Goal: Information Seeking & Learning: Find specific fact

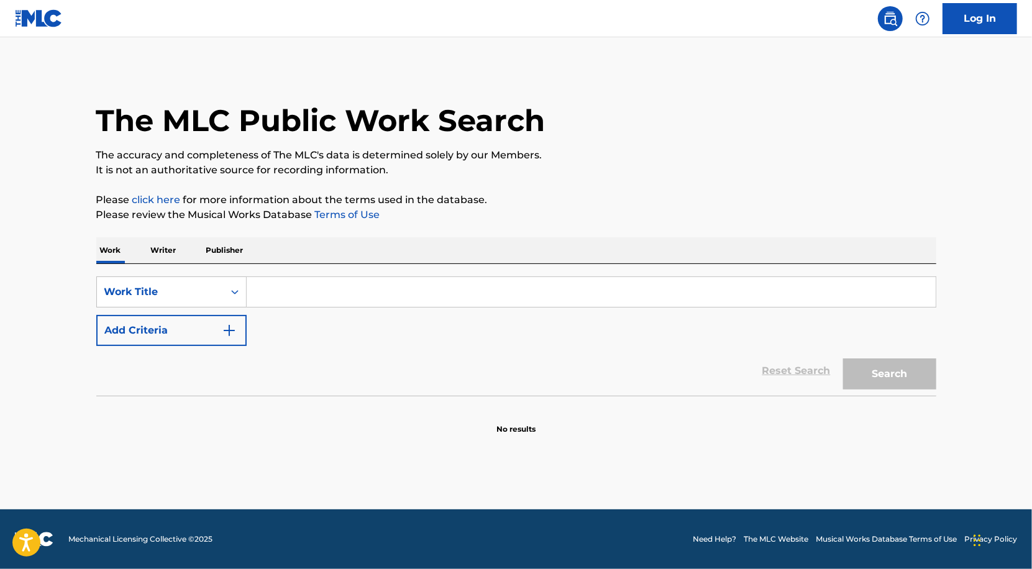
click at [456, 290] on input "Search Form" at bounding box center [591, 292] width 689 height 30
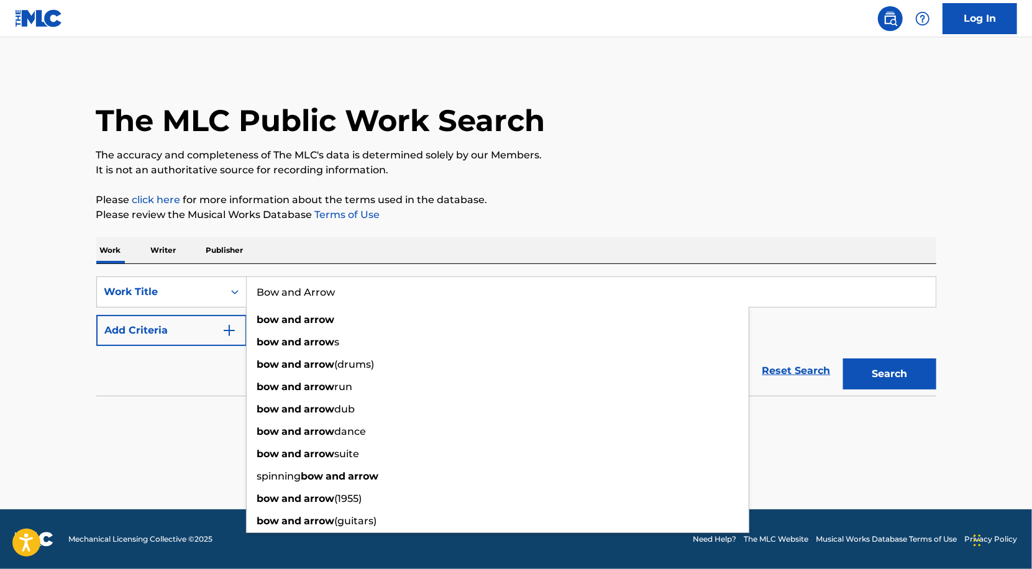
type input "Bow and Arrow"
click at [652, 219] on p "Please review the Musical Works Database Terms of Use" at bounding box center [516, 215] width 840 height 15
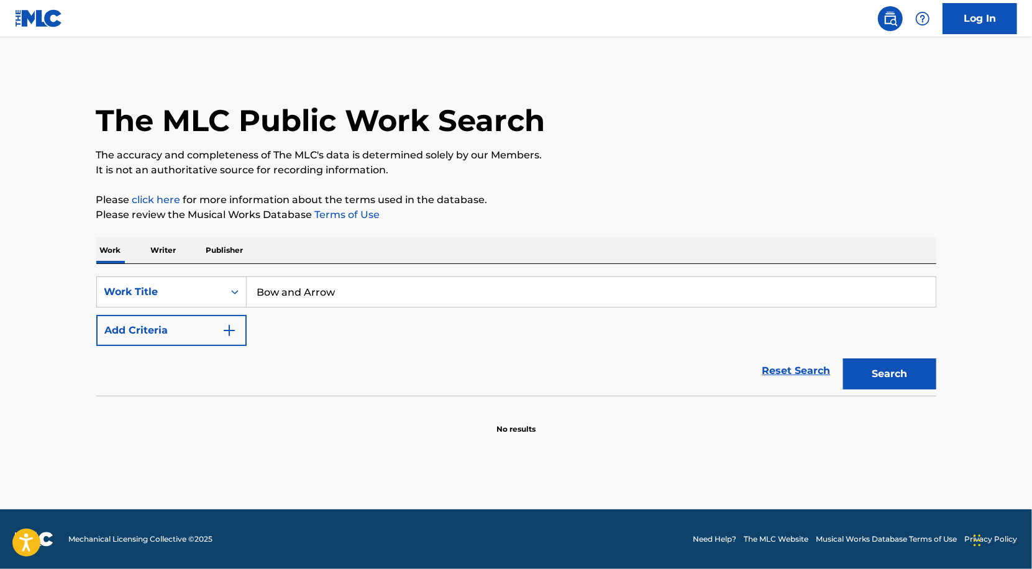
click at [234, 331] on img "Search Form" at bounding box center [229, 330] width 15 height 15
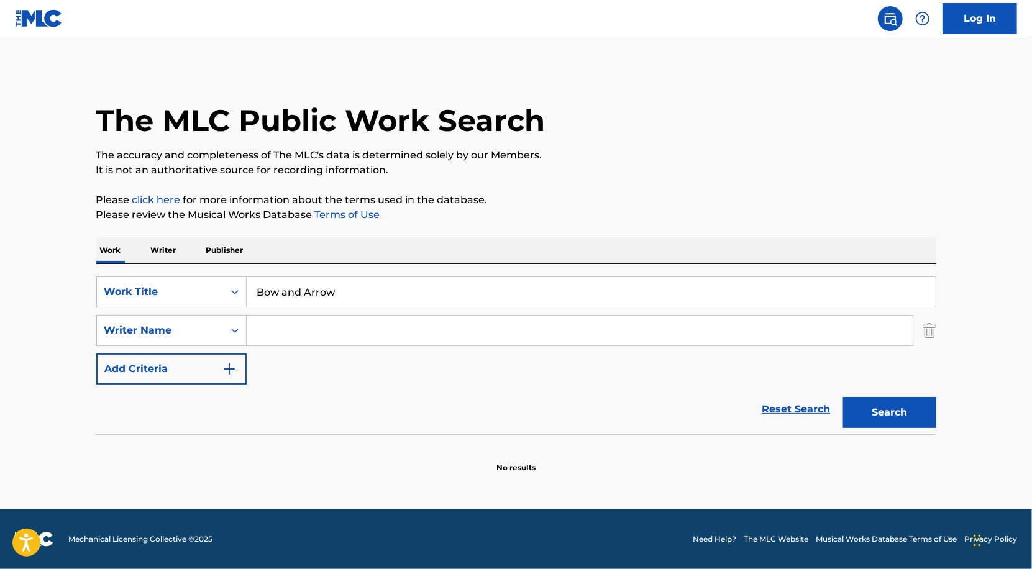
click at [279, 338] on input "Search Form" at bounding box center [580, 331] width 666 height 30
paste input "Yonezu"
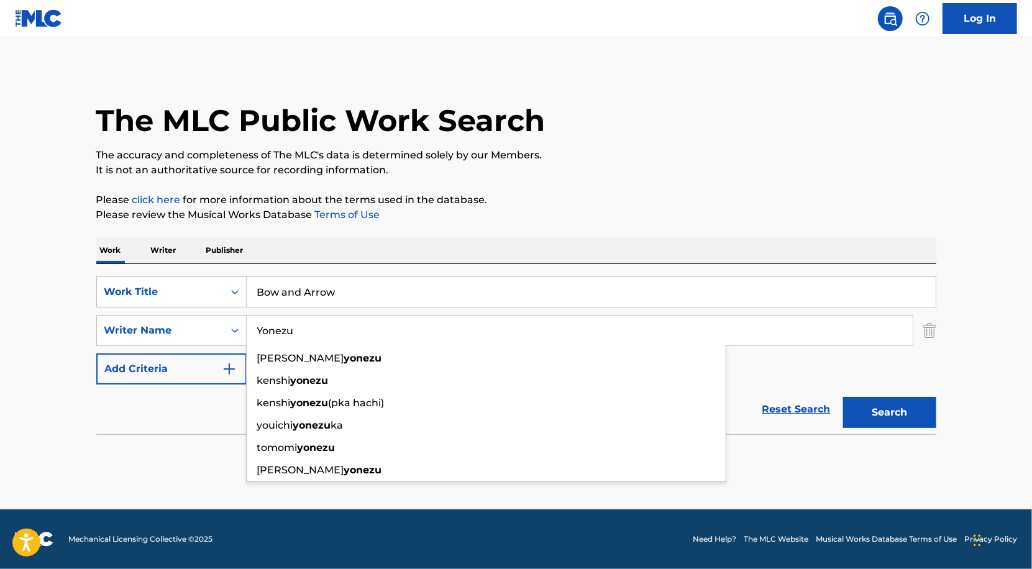
type input "Yonezu"
click at [909, 408] on button "Search" at bounding box center [889, 412] width 93 height 31
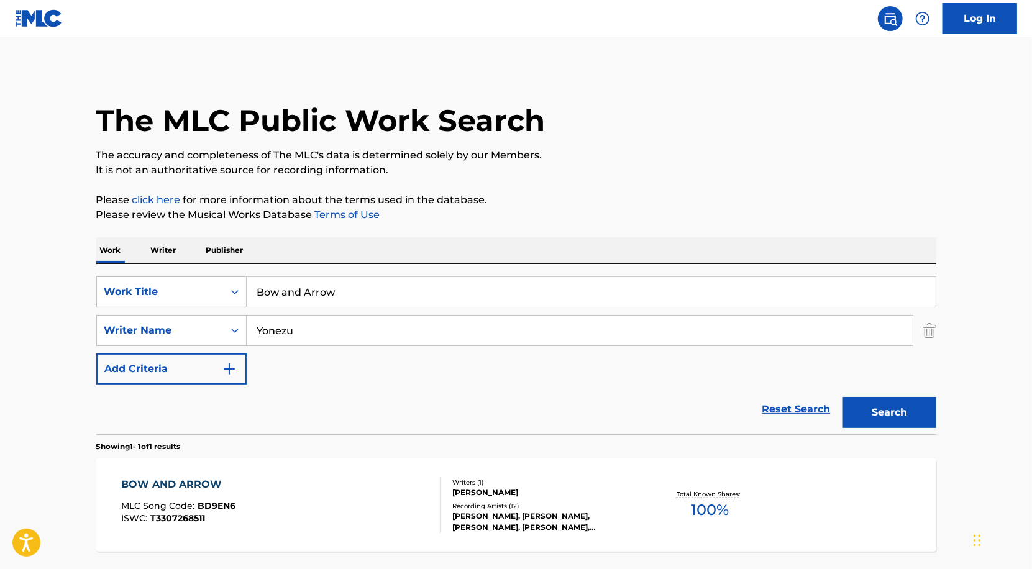
click at [570, 487] on div "[PERSON_NAME]" at bounding box center [547, 492] width 188 height 11
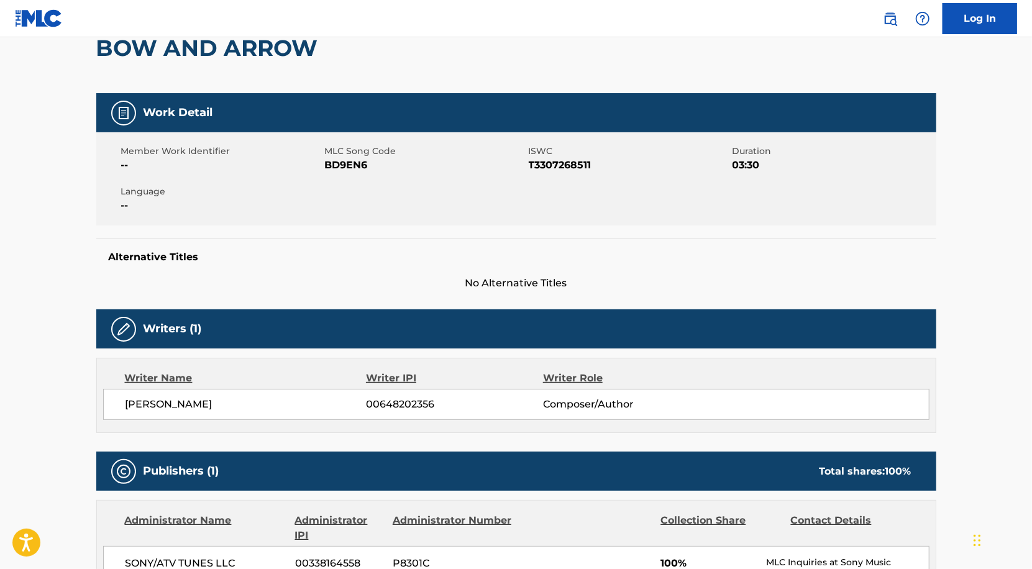
scroll to position [60, 0]
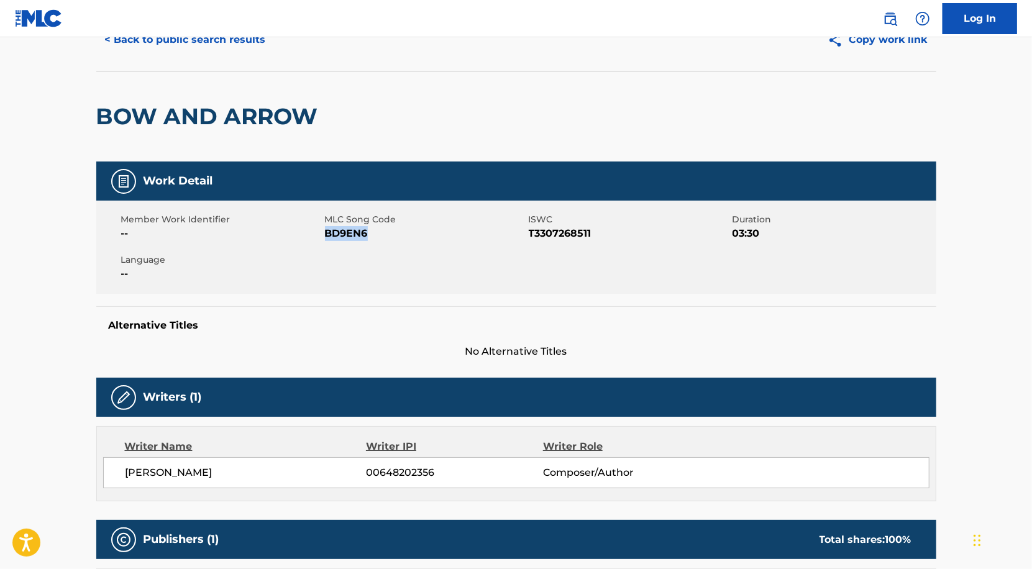
drag, startPoint x: 325, startPoint y: 236, endPoint x: 416, endPoint y: 236, distance: 91.4
click at [416, 236] on span "BD9EN6" at bounding box center [425, 233] width 201 height 15
copy span "BD9EN6"
click at [178, 44] on button "< Back to public search results" at bounding box center [185, 39] width 178 height 31
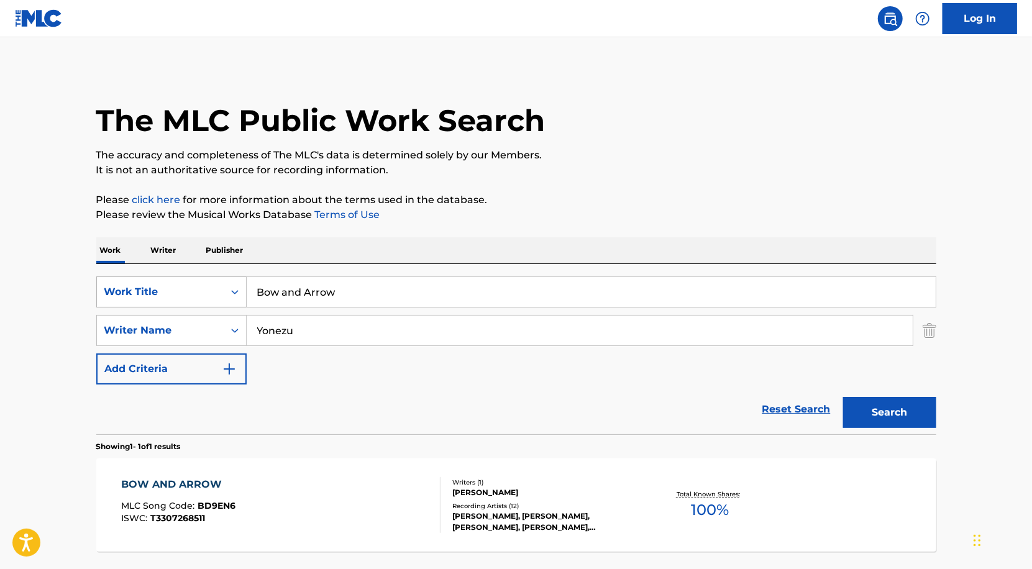
drag, startPoint x: 346, startPoint y: 298, endPoint x: 172, endPoint y: 298, distance: 174.0
click at [180, 298] on div "SearchWithCriteria7a38dc5d-e3ce-4c14-8abd-4058e2b0b695 Work Title Bow and Arrow" at bounding box center [516, 292] width 840 height 31
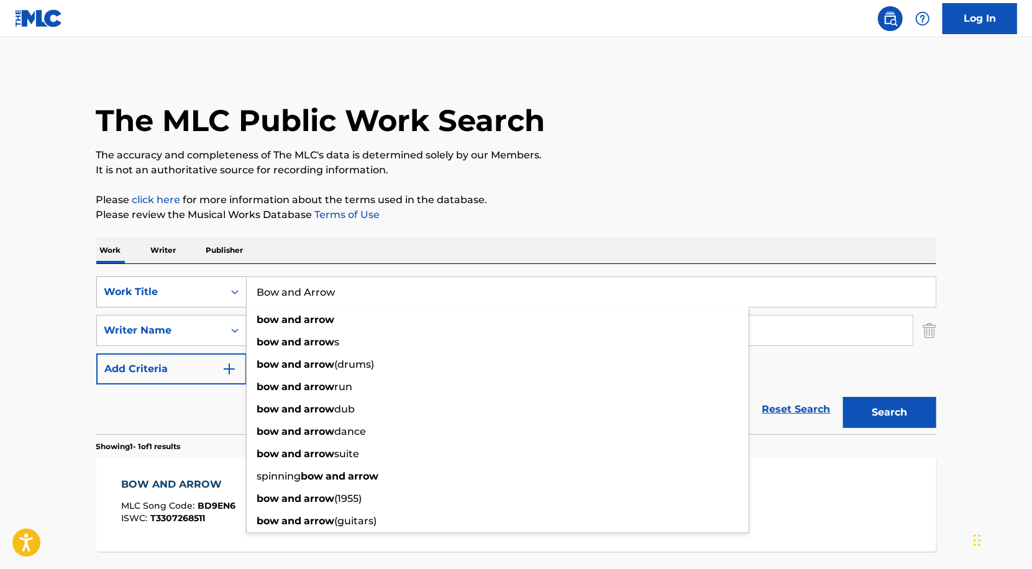
drag, startPoint x: 360, startPoint y: 288, endPoint x: 215, endPoint y: 288, distance: 144.8
click at [215, 288] on div "SearchWithCriteria7a38dc5d-e3ce-4c14-8abd-4058e2b0b695 Work Title Bow and Arrow…" at bounding box center [516, 292] width 840 height 31
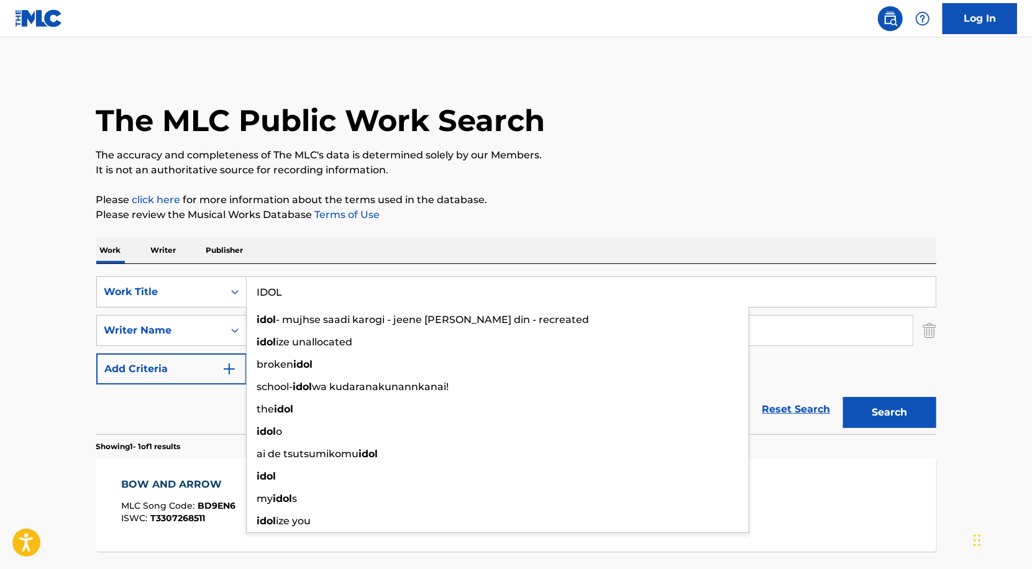
type input "IDOL"
click at [449, 211] on p "Please review the Musical Works Database Terms of Use" at bounding box center [516, 215] width 840 height 15
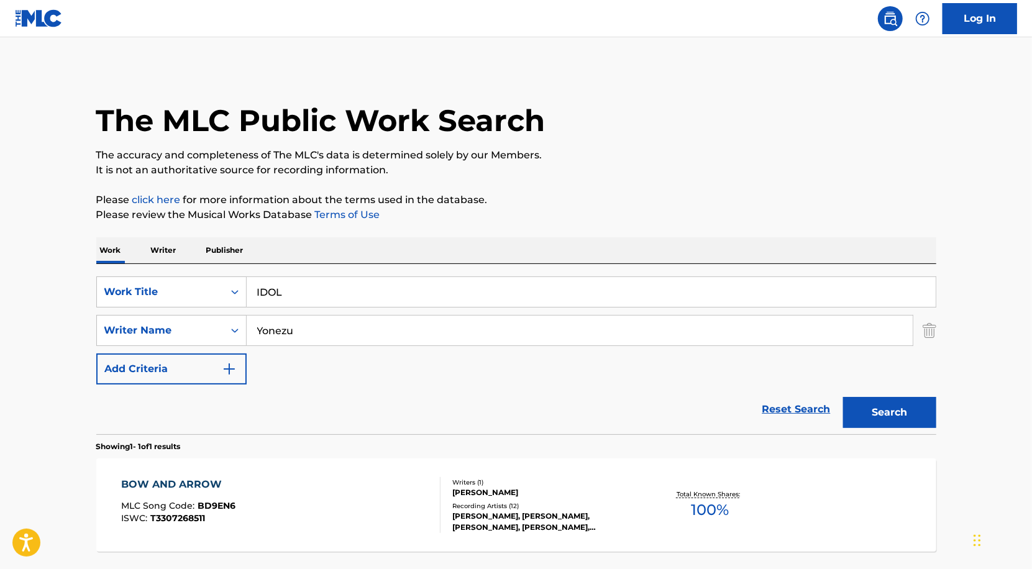
drag, startPoint x: 328, startPoint y: 328, endPoint x: 109, endPoint y: 311, distance: 218.8
click at [112, 312] on div "SearchWithCriteria7a38dc5d-e3ce-4c14-8abd-4058e2b0b695 Work Title IDOL SearchWi…" at bounding box center [516, 331] width 840 height 108
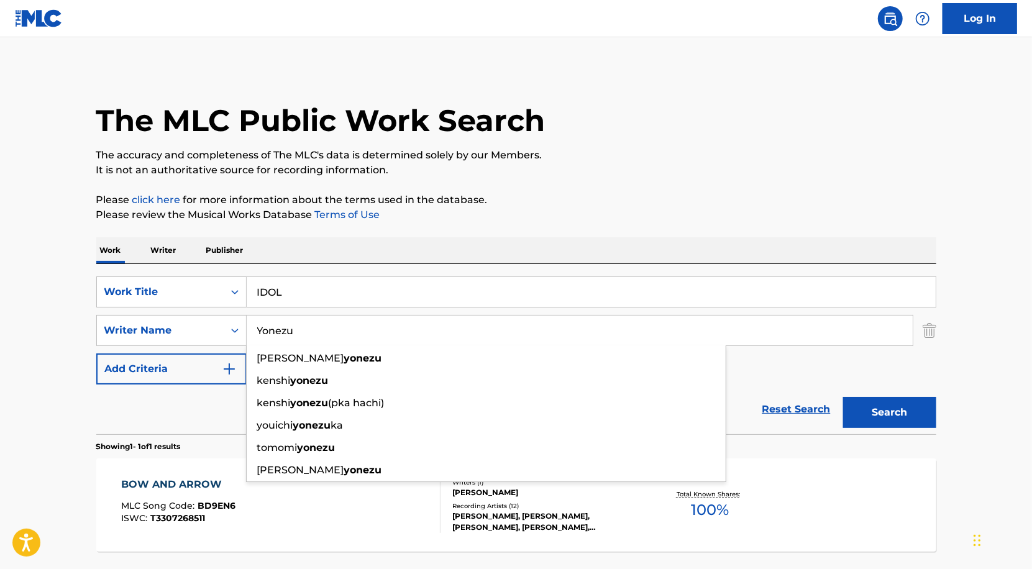
paste input "Ayase"
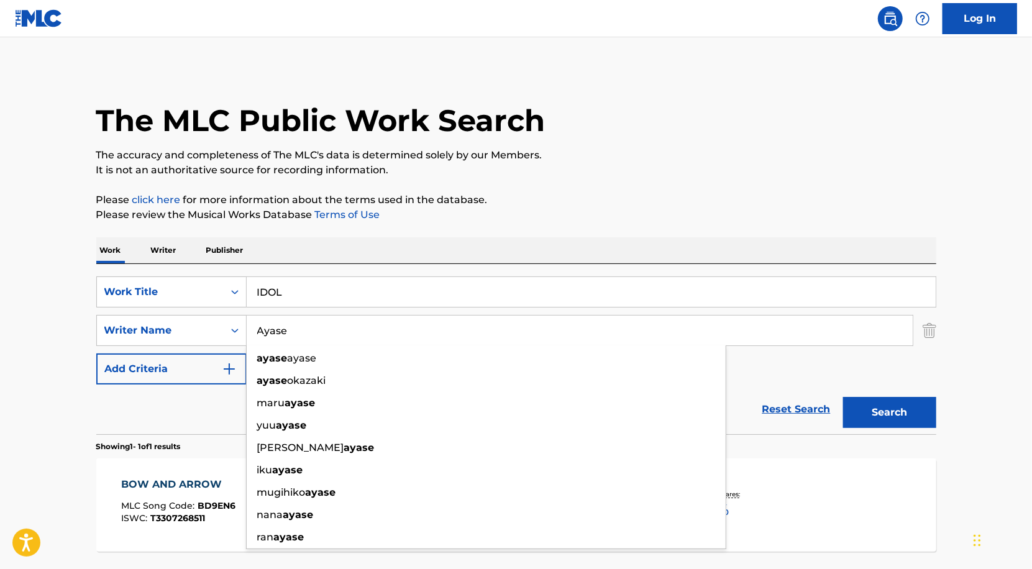
type input "Ayase"
click at [911, 418] on button "Search" at bounding box center [889, 412] width 93 height 31
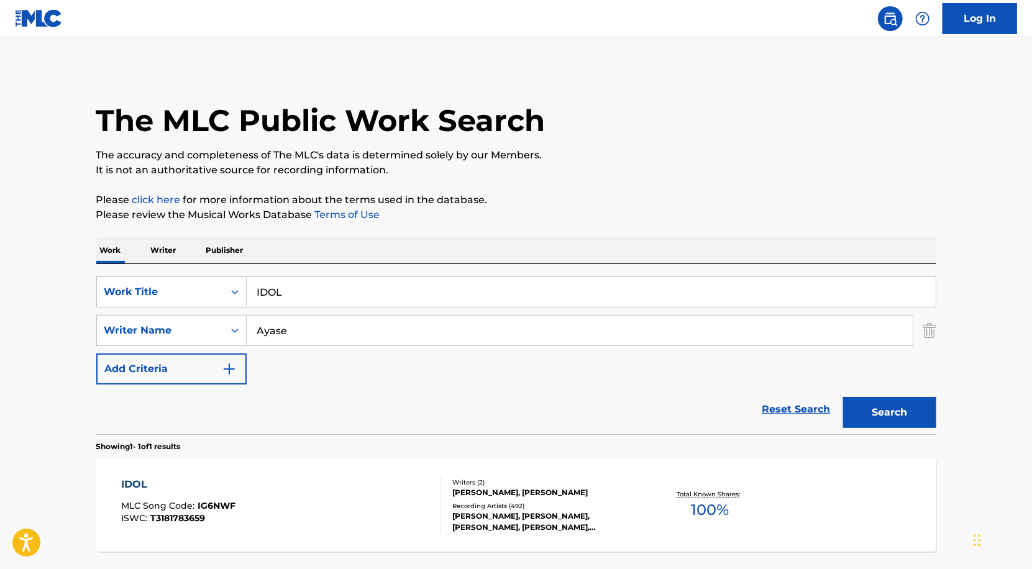
click at [550, 512] on div "[PERSON_NAME], [PERSON_NAME], [PERSON_NAME], [PERSON_NAME], [PERSON_NAME]" at bounding box center [547, 522] width 188 height 22
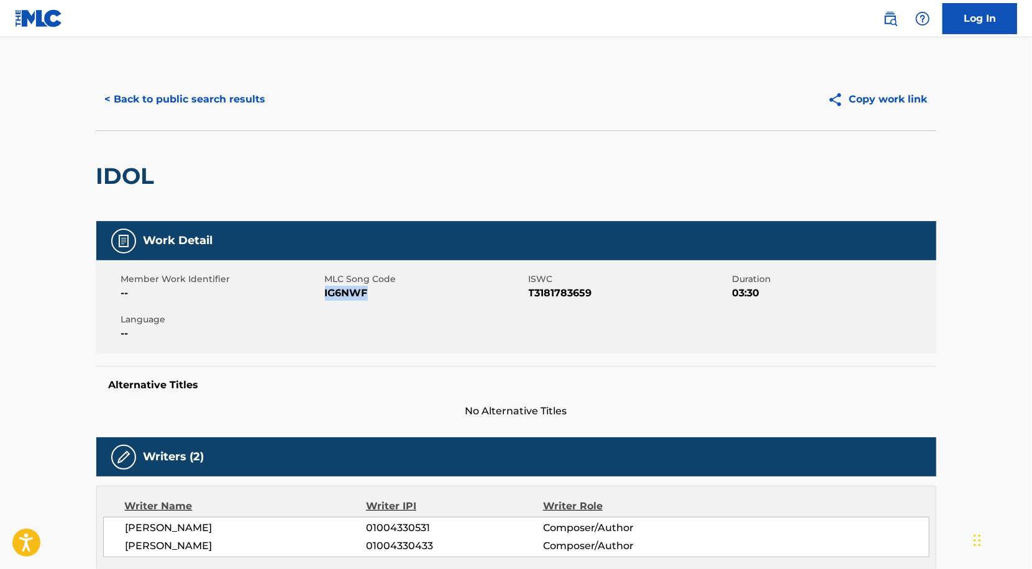
drag, startPoint x: 325, startPoint y: 292, endPoint x: 494, endPoint y: 293, distance: 169.1
click at [494, 292] on span "IG6NWF" at bounding box center [425, 293] width 201 height 15
copy span "IG6NWF"
click at [229, 101] on button "< Back to public search results" at bounding box center [185, 99] width 178 height 31
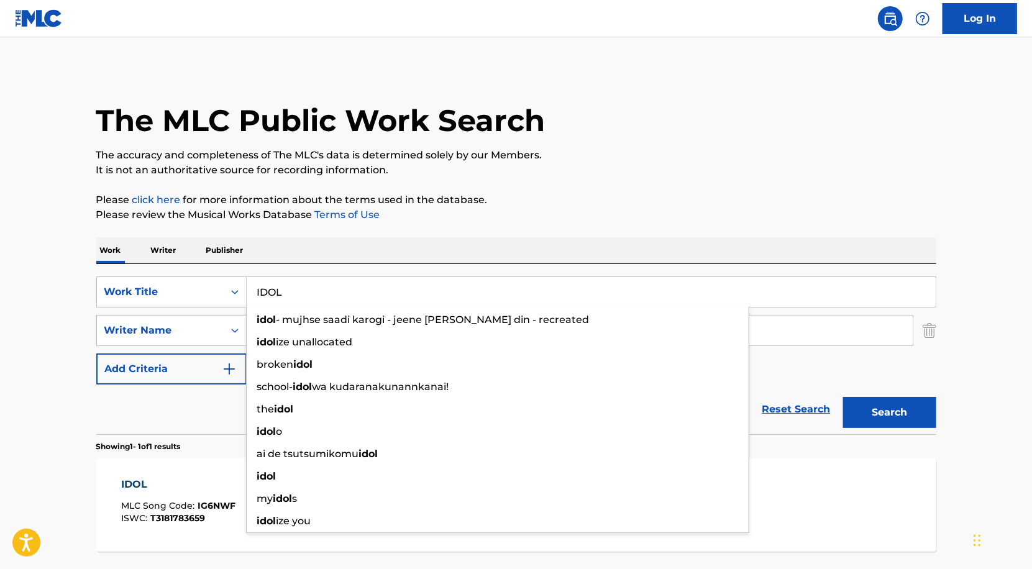
drag, startPoint x: 395, startPoint y: 285, endPoint x: 495, endPoint y: 276, distance: 100.5
click at [494, 277] on input "IDOL" at bounding box center [591, 292] width 689 height 30
click at [287, 295] on input "IDOL" at bounding box center [591, 292] width 689 height 30
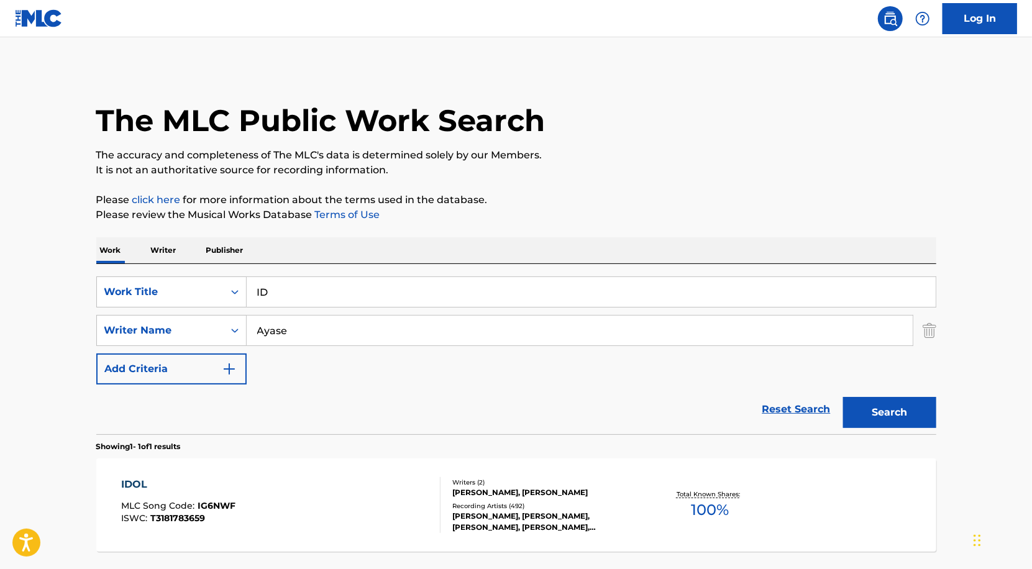
type input "I"
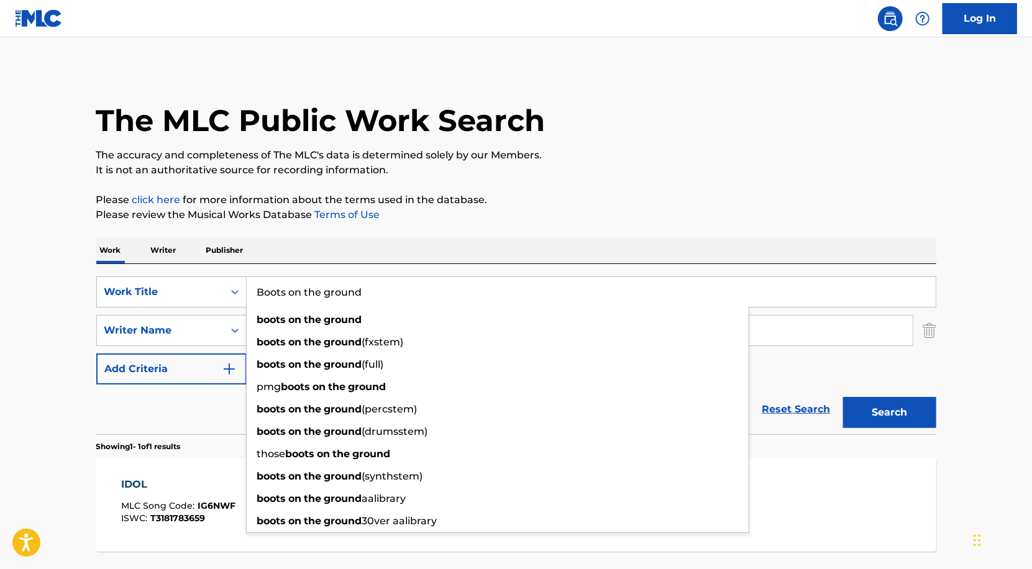
type input "Boots on the ground"
click at [490, 229] on div "The MLC Public Work Search The accuracy and completeness of The MLC's data is d…" at bounding box center [516, 339] width 870 height 542
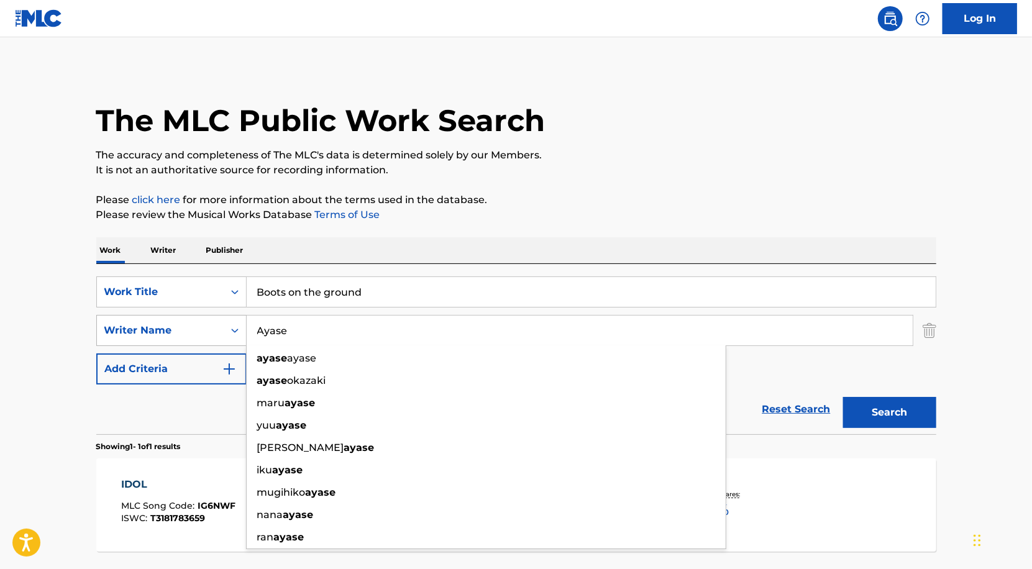
drag, startPoint x: 381, startPoint y: 336, endPoint x: 199, endPoint y: 339, distance: 182.2
click at [198, 339] on div "SearchWithCriteria41592708-cf3d-440f-b2fa-651a9d8f3d6d Writer Name [PERSON_NAME…" at bounding box center [516, 330] width 840 height 31
drag, startPoint x: 274, startPoint y: 334, endPoint x: 230, endPoint y: 334, distance: 44.1
click at [230, 334] on div "SearchWithCriteria41592708-cf3d-440f-b2fa-651a9d8f3d6d Writer Name [PERSON_NAME…" at bounding box center [516, 330] width 840 height 31
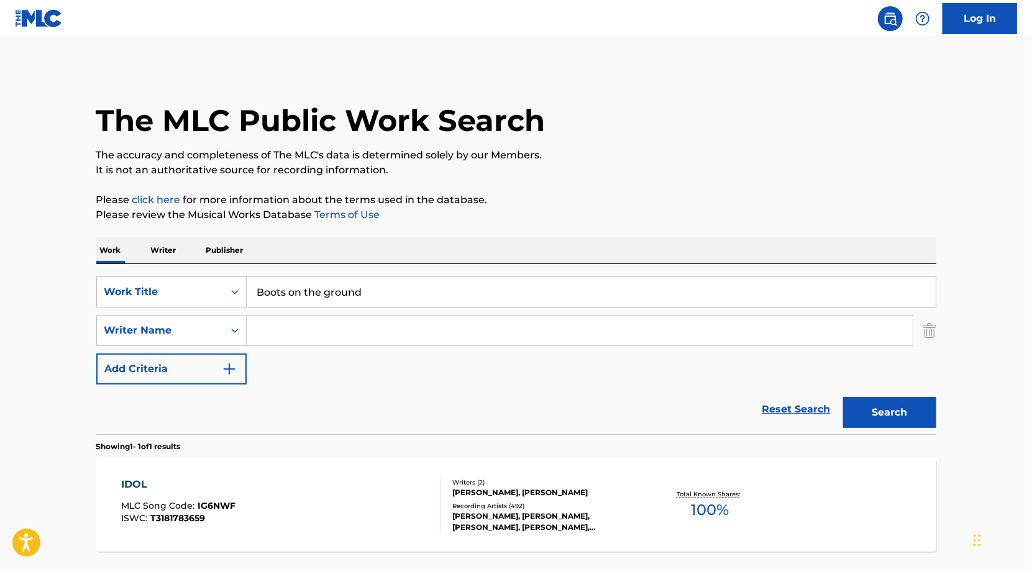
click at [888, 416] on button "Search" at bounding box center [889, 412] width 93 height 31
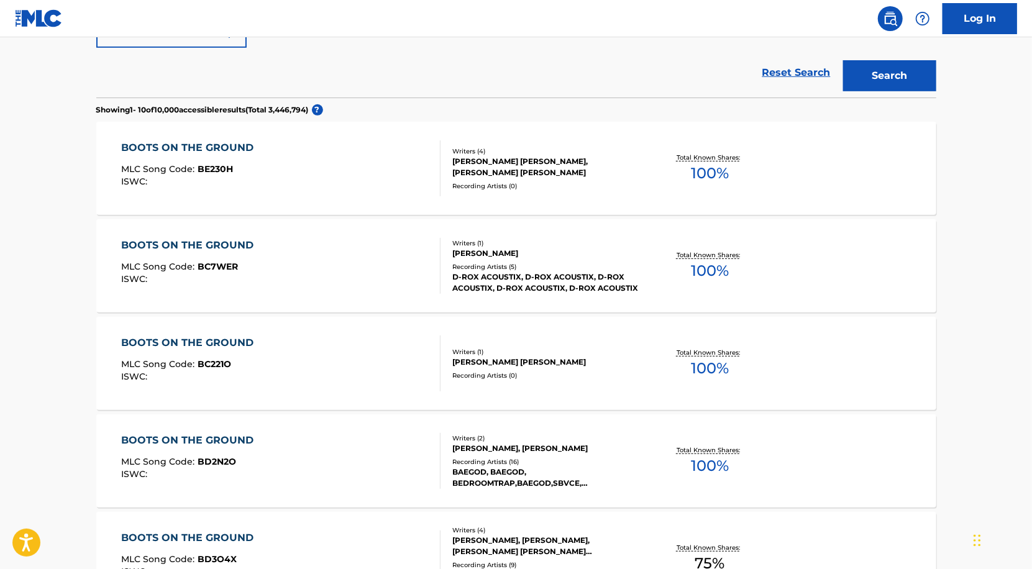
scroll to position [338, 0]
click at [564, 184] on div "Recording Artists ( 0 )" at bounding box center [547, 184] width 188 height 9
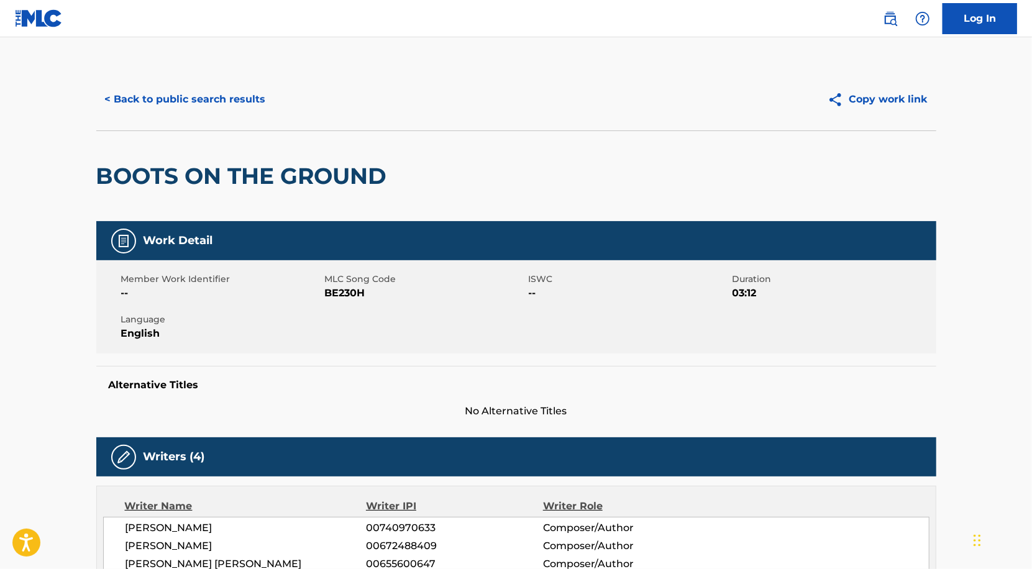
click at [242, 93] on button "< Back to public search results" at bounding box center [185, 99] width 178 height 31
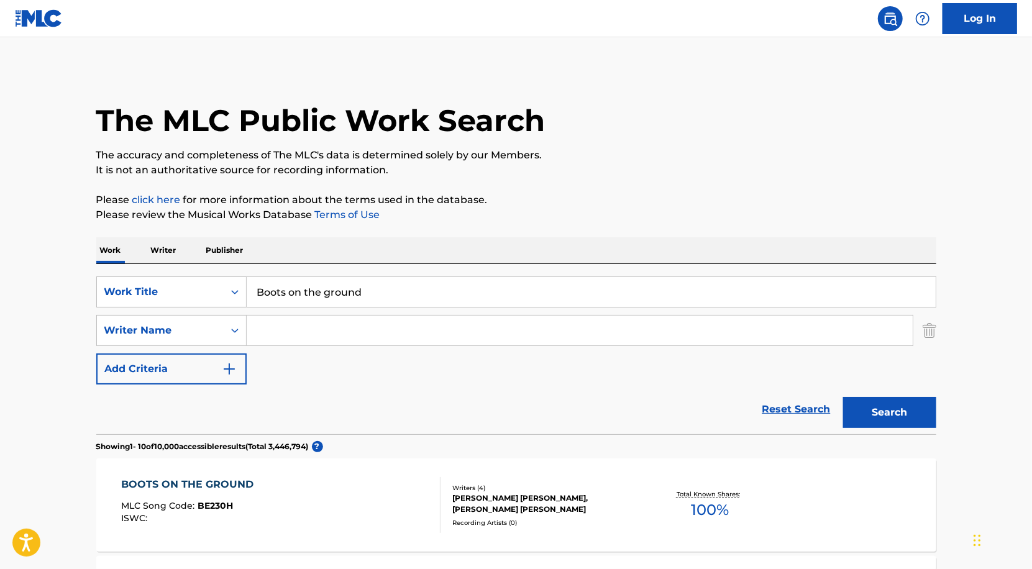
click at [298, 338] on input "Search Form" at bounding box center [580, 331] width 666 height 30
paste input "[PERSON_NAME]"
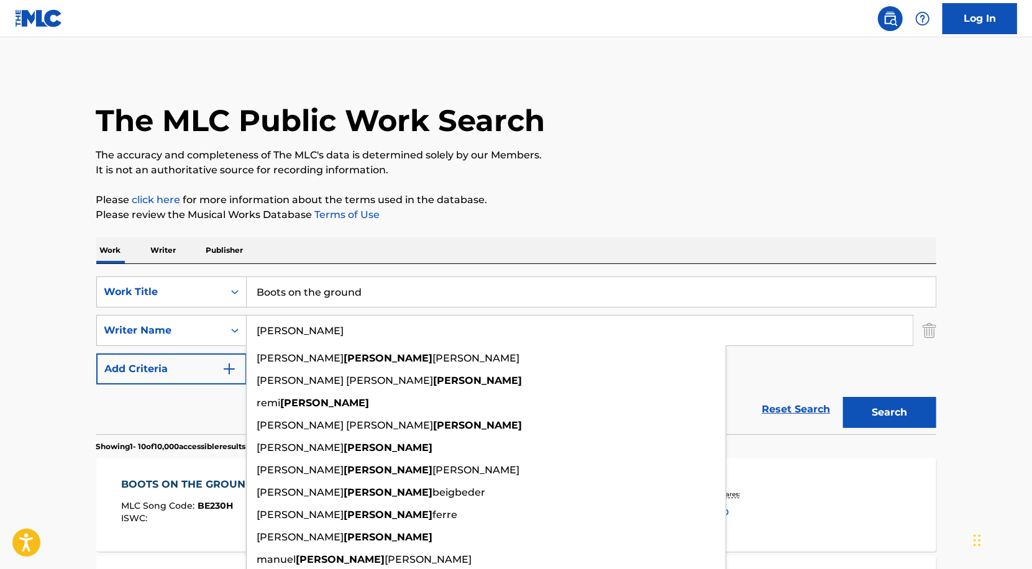
click at [906, 414] on button "Search" at bounding box center [889, 412] width 93 height 31
drag, startPoint x: 318, startPoint y: 330, endPoint x: 198, endPoint y: 330, distance: 120.6
click at [198, 330] on div "SearchWithCriteria41592708-cf3d-440f-b2fa-651a9d8f3d6d Writer Name [PERSON_NAME…" at bounding box center [516, 330] width 840 height 31
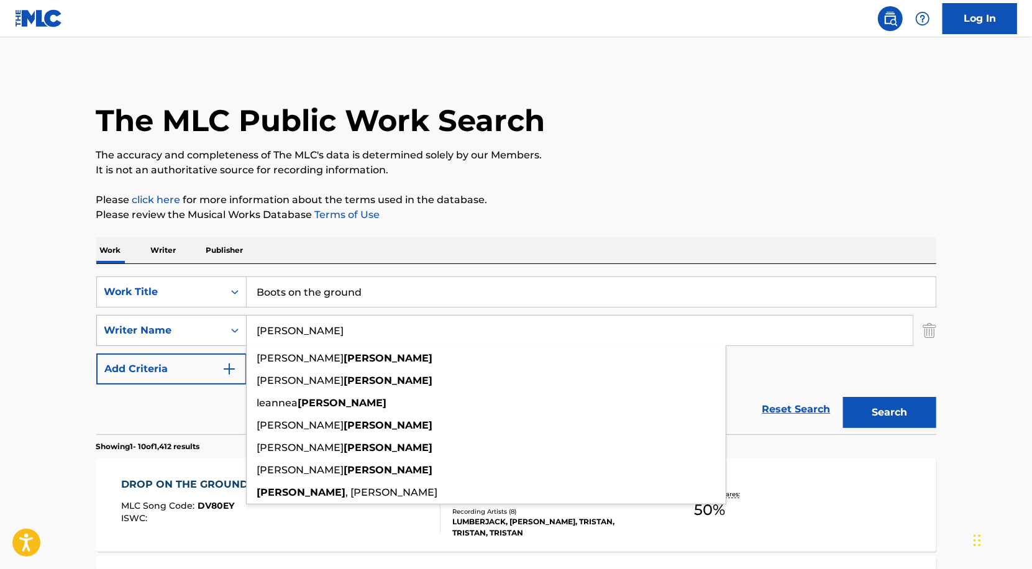
type input "[PERSON_NAME]"
click at [843, 397] on button "Search" at bounding box center [889, 412] width 93 height 31
